Goal: Find specific page/section: Find specific page/section

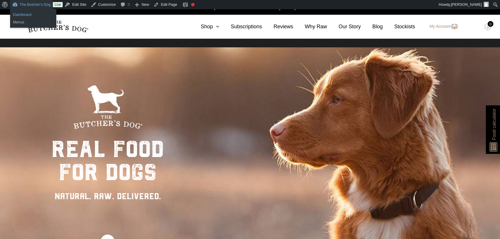
click at [24, 13] on link "Dashboard" at bounding box center [33, 15] width 46 height 8
click at [402, 27] on link "Stockists" at bounding box center [399, 27] width 32 height 8
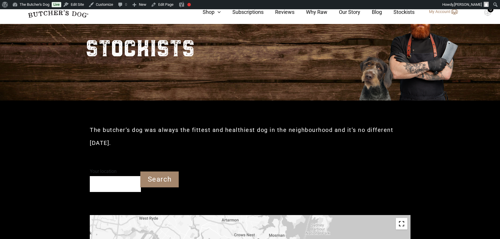
scroll to position [54, 0]
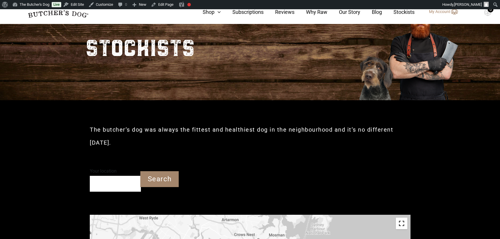
click at [98, 180] on div "Your location" at bounding box center [115, 178] width 51 height 25
click at [106, 182] on input "Your location" at bounding box center [115, 184] width 51 height 16
type input "Stanmore NSW 2048"
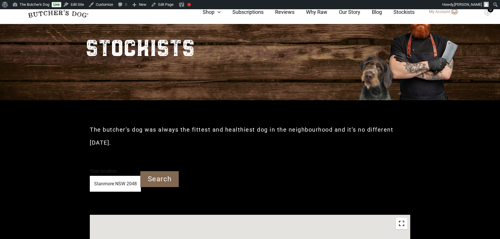
click at [167, 177] on input "Search" at bounding box center [159, 179] width 38 height 16
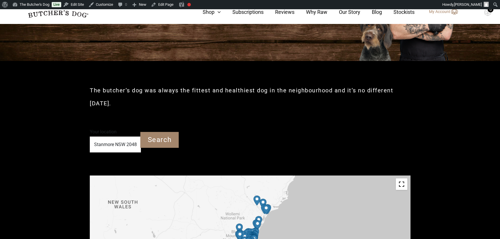
scroll to position [185, 0]
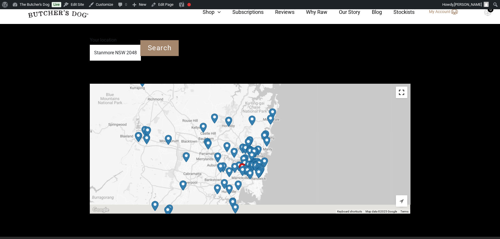
drag, startPoint x: 243, startPoint y: 173, endPoint x: 240, endPoint y: 115, distance: 58.6
click at [252, 119] on div at bounding box center [412, 119] width 320 height 0
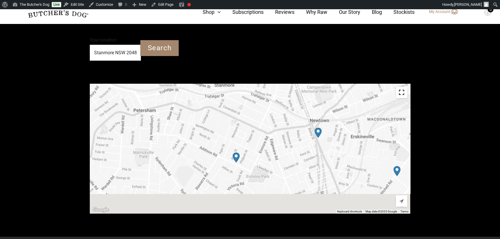
drag, startPoint x: 239, startPoint y: 184, endPoint x: 237, endPoint y: 156, distance: 27.7
click at [237, 156] on img "Dogs in Town" at bounding box center [236, 157] width 12 height 15
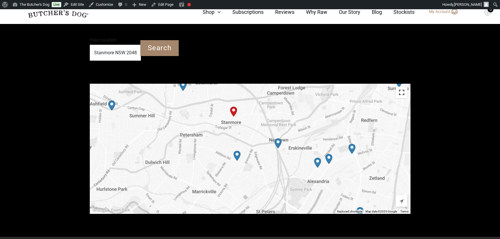
click at [237, 155] on img "Dogs in Town" at bounding box center [237, 155] width 12 height 15
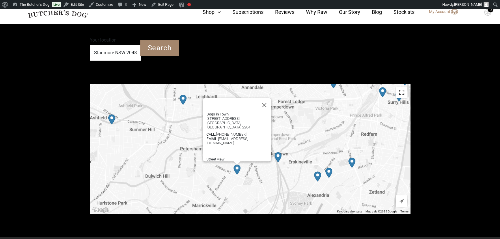
click at [182, 98] on img "Unique Wholefood" at bounding box center [183, 99] width 12 height 15
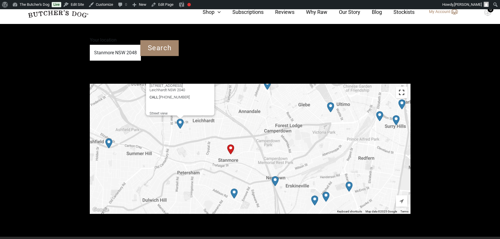
click at [200, 51] on div "Your location Stanmore NSW 2048 Search" at bounding box center [156, 47] width 133 height 25
